Goal: Check status

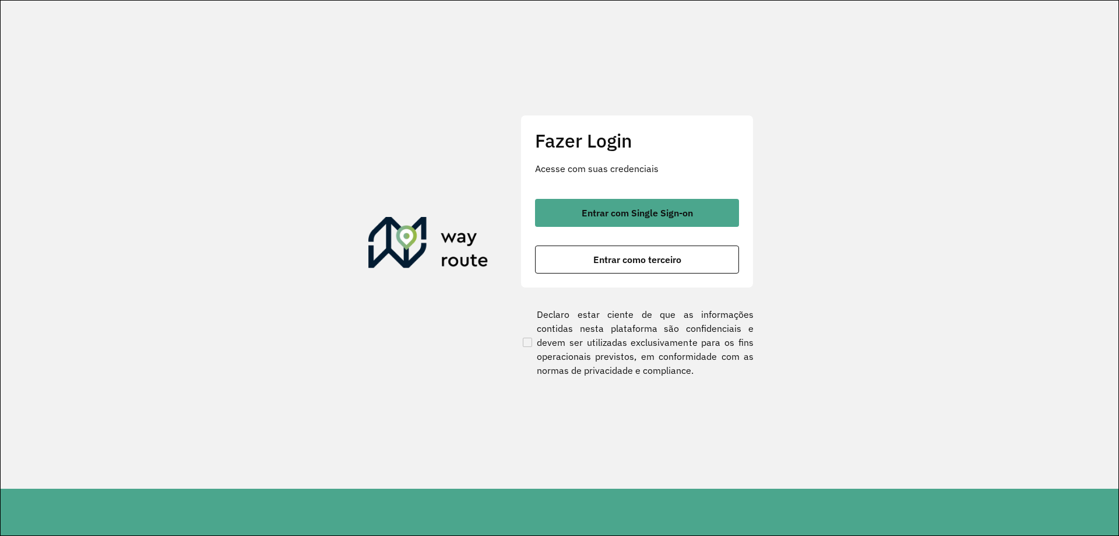
click at [603, 223] on button "Entrar com Single Sign-on" at bounding box center [637, 213] width 204 height 28
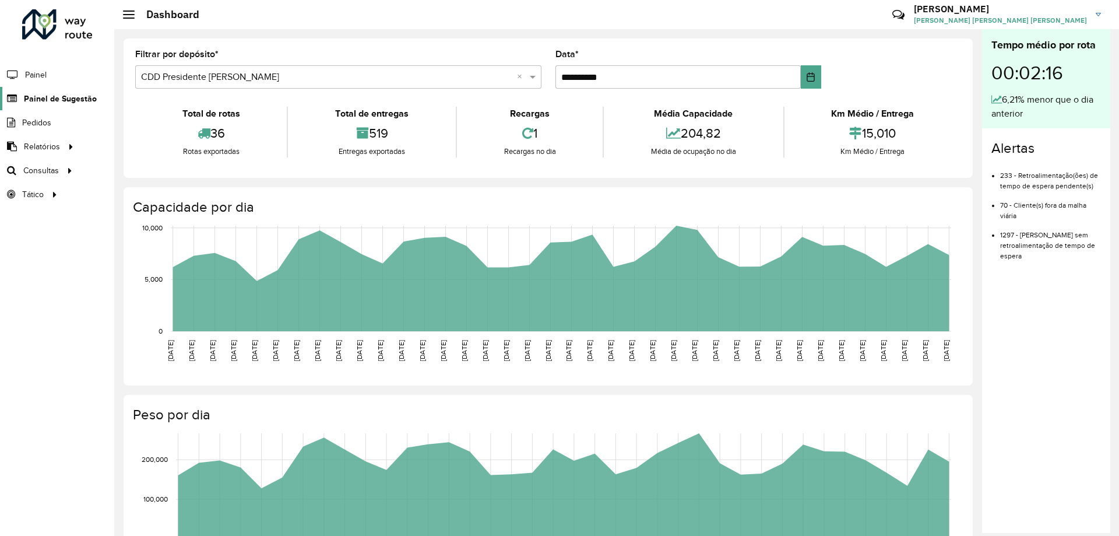
click at [75, 102] on span "Painel de Sugestão" at bounding box center [60, 99] width 73 height 12
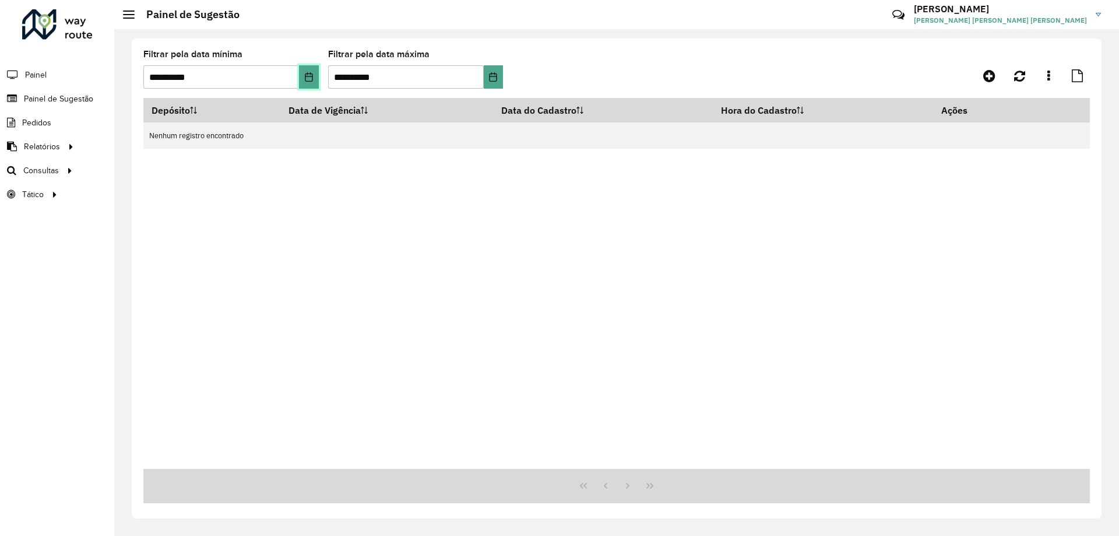
click at [310, 75] on icon "Choose Date" at bounding box center [308, 76] width 9 height 9
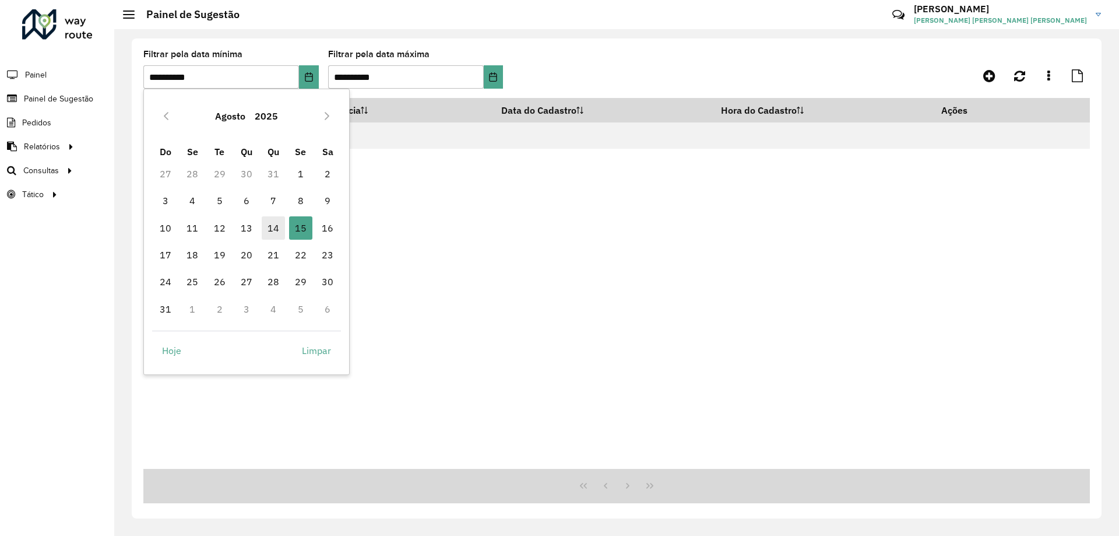
click at [272, 227] on span "14" at bounding box center [273, 227] width 23 height 23
type input "**********"
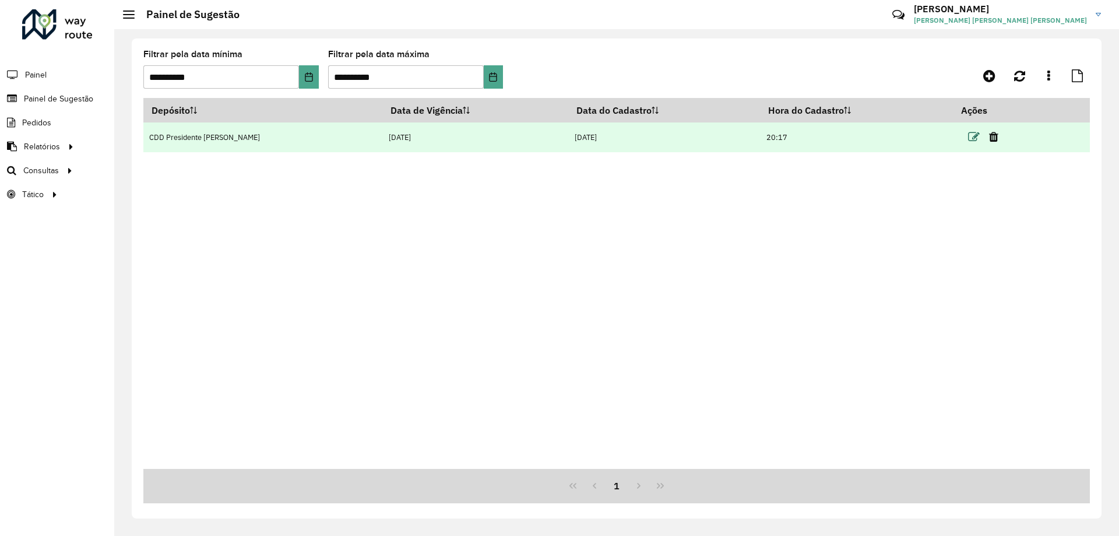
click at [968, 136] on icon at bounding box center [974, 137] width 12 height 12
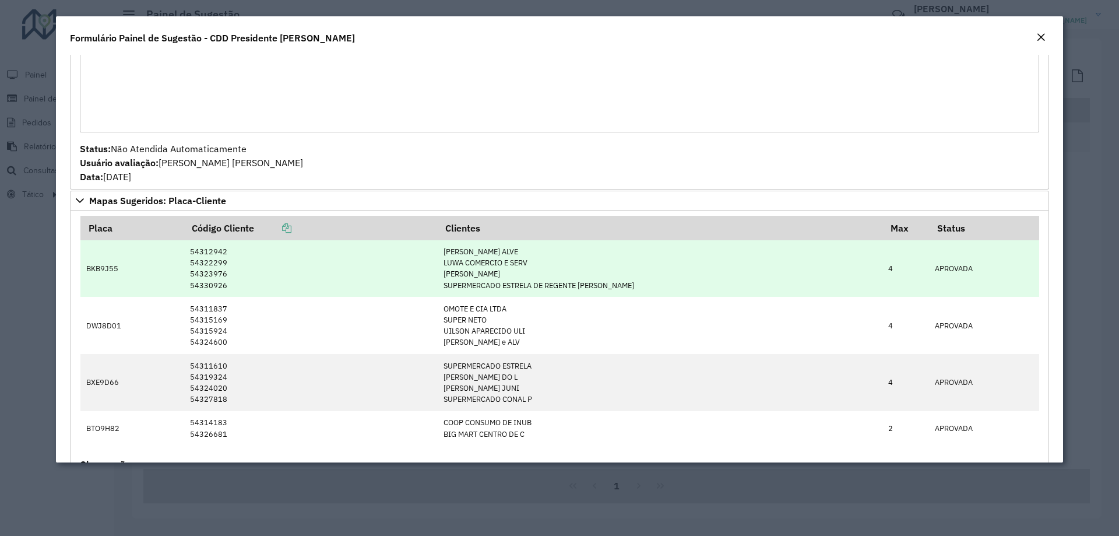
scroll to position [233, 0]
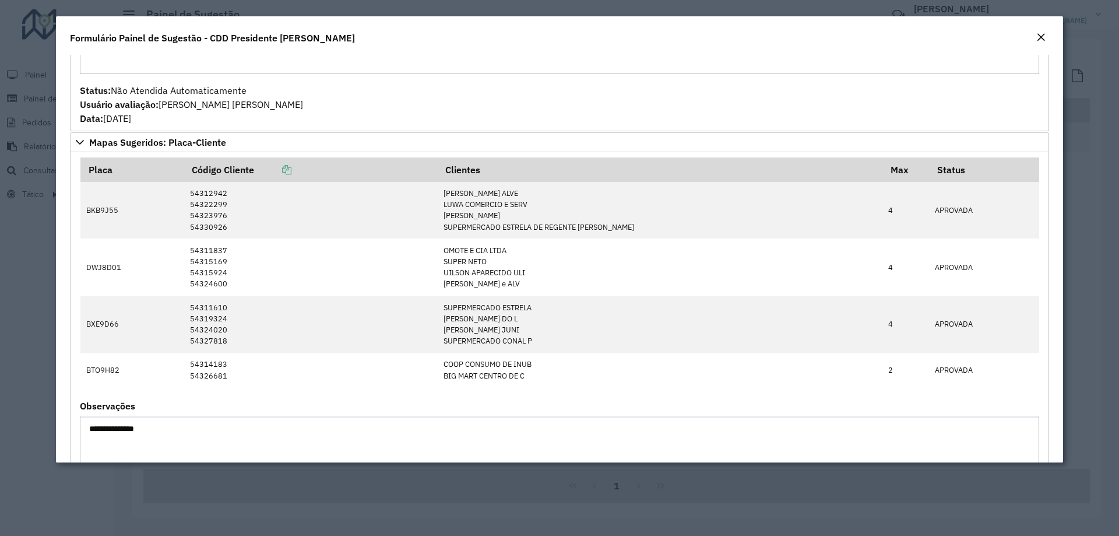
click at [1043, 36] on em "Close" at bounding box center [1040, 37] width 9 height 9
